Goal: Transaction & Acquisition: Purchase product/service

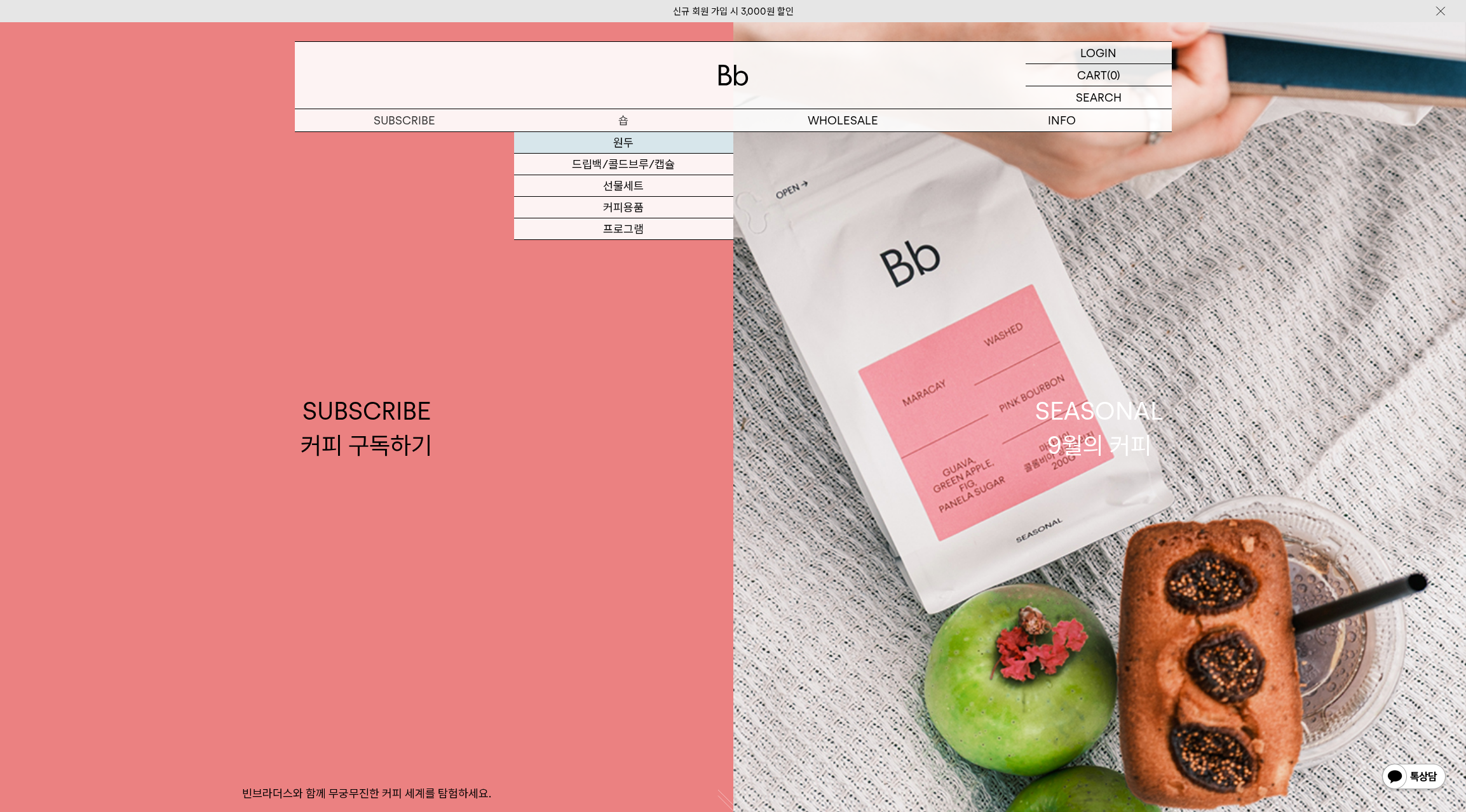
click at [625, 139] on link "원두" at bounding box center [623, 142] width 219 height 21
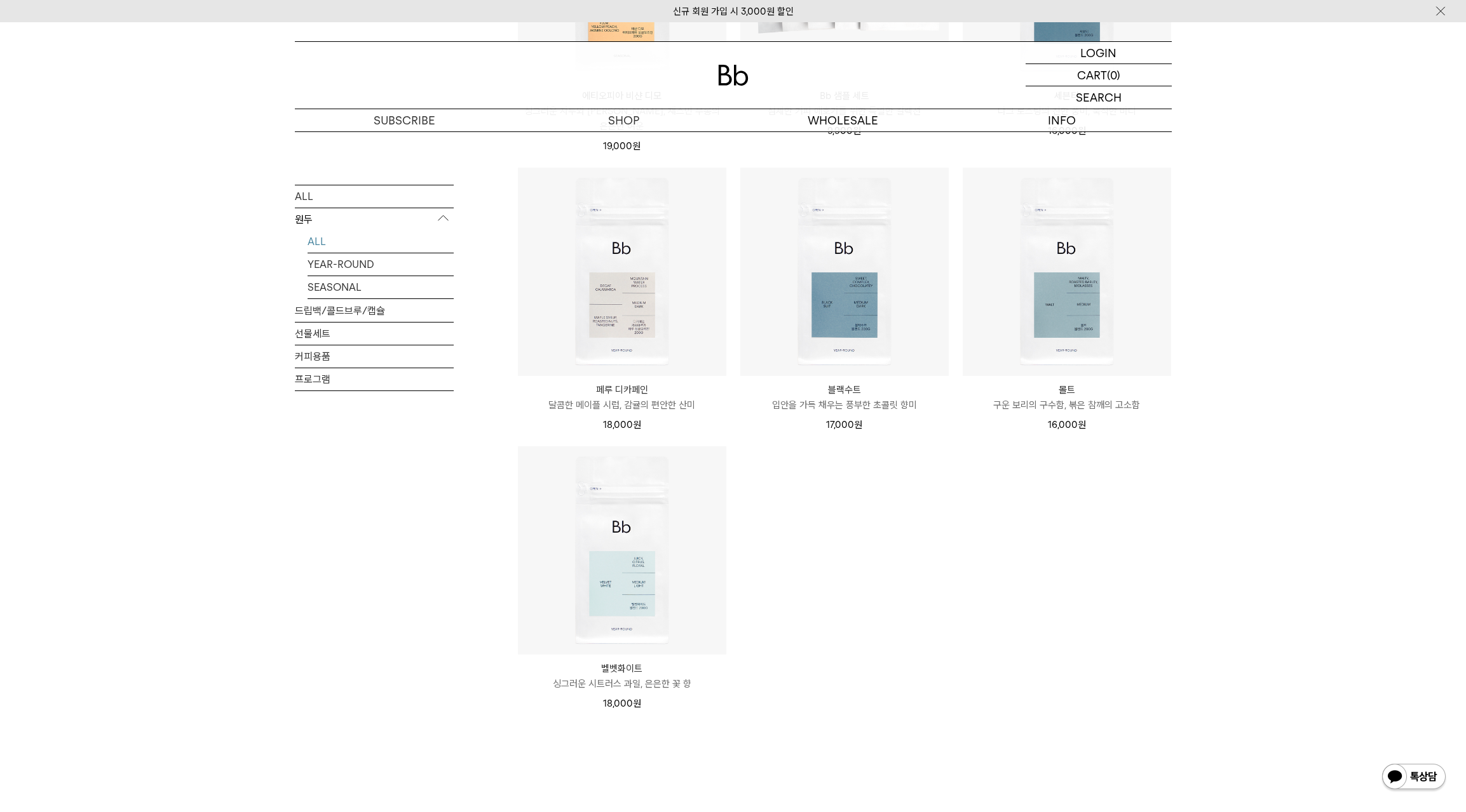
scroll to position [925, 0]
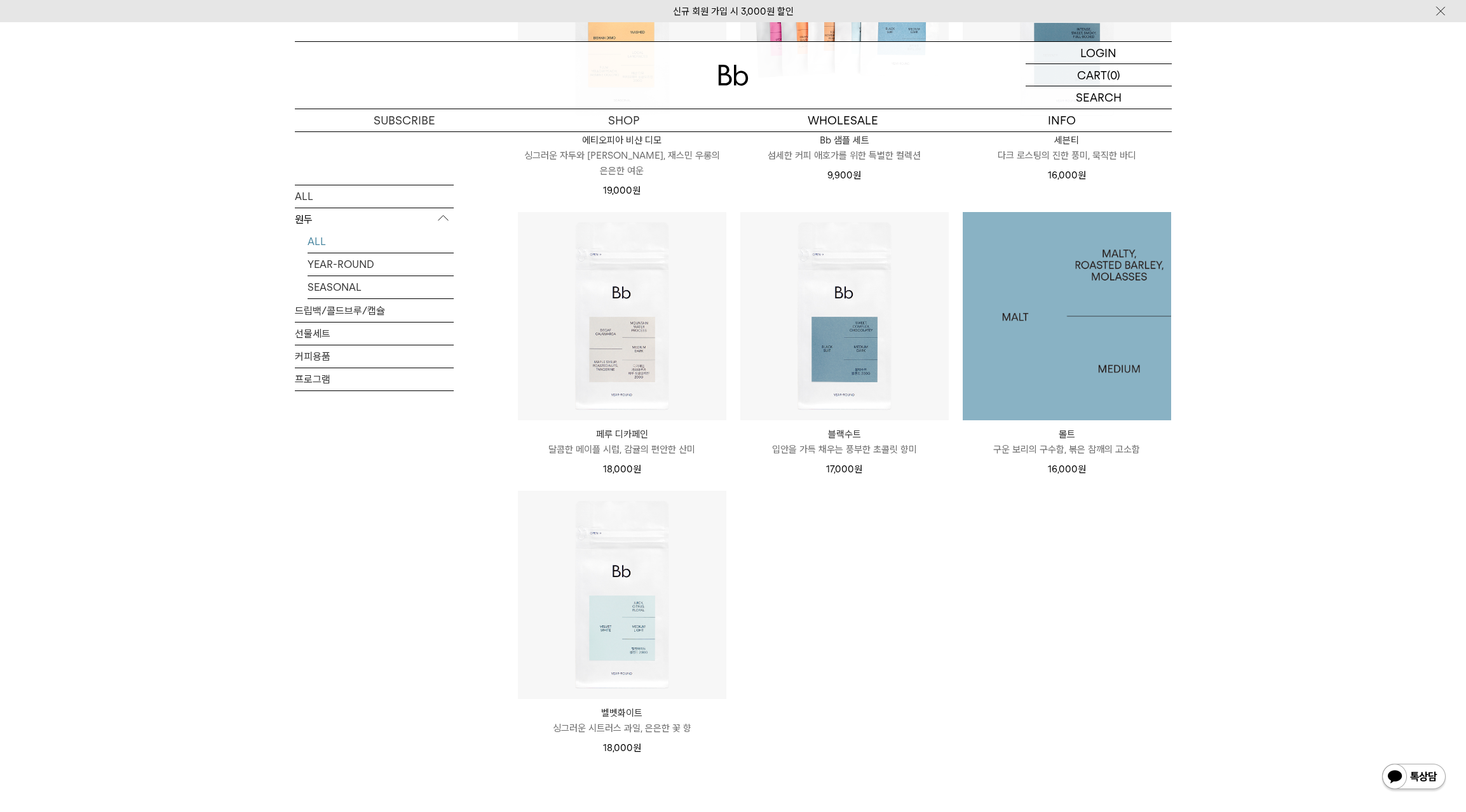
click at [1060, 327] on img at bounding box center [1067, 316] width 208 height 208
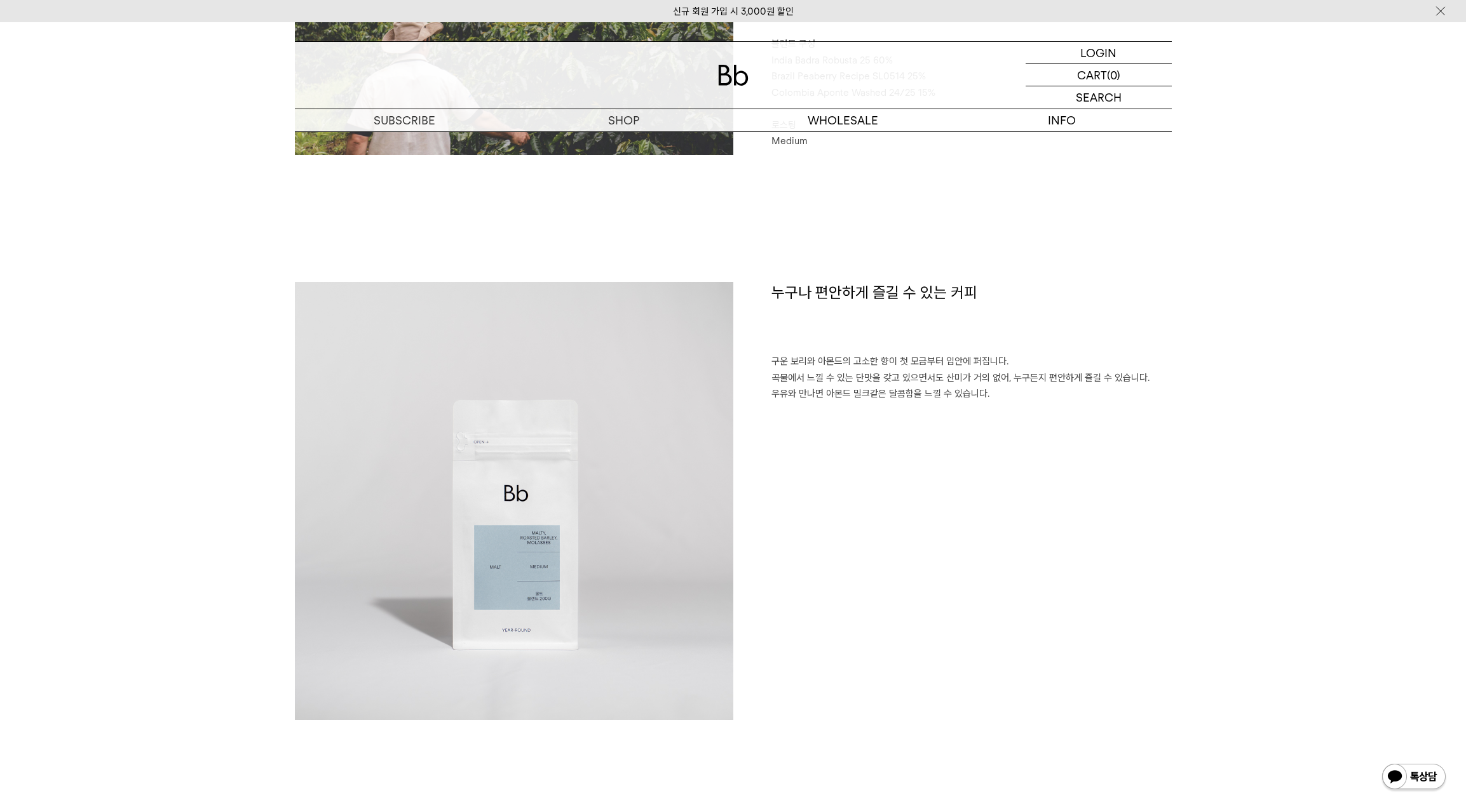
scroll to position [668, 0]
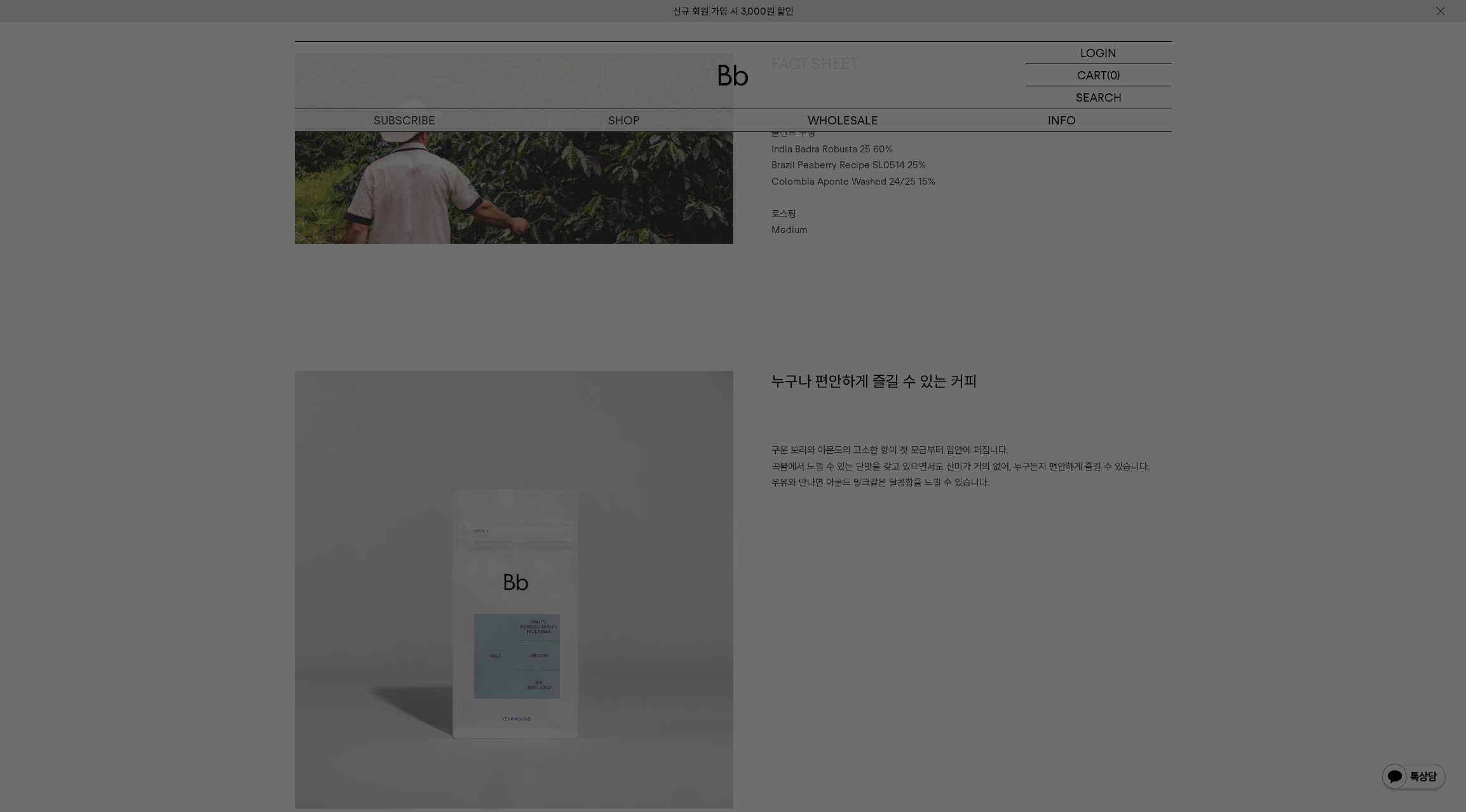
click at [1021, 350] on div at bounding box center [733, 406] width 1466 height 812
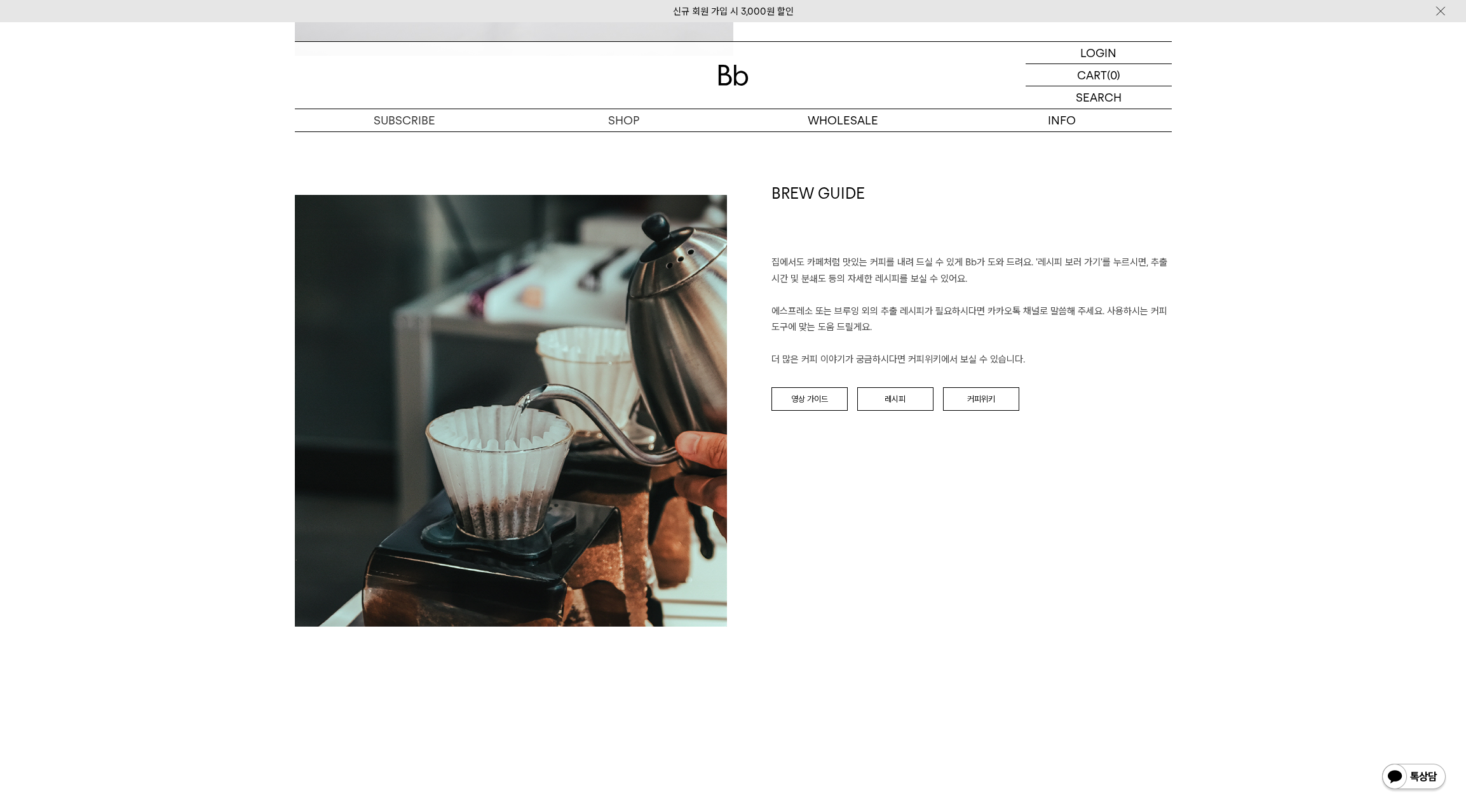
scroll to position [1429, 0]
